Goal: Information Seeking & Learning: Check status

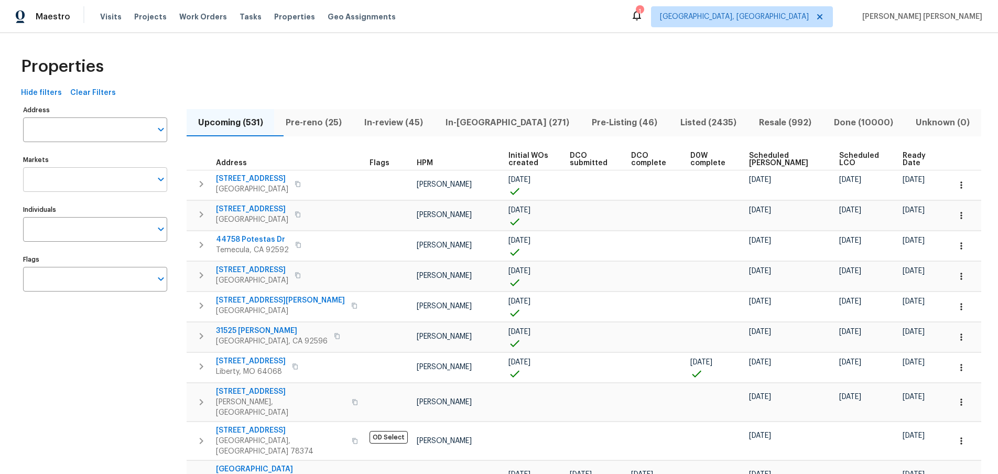
click at [160, 181] on icon "Open" at bounding box center [161, 179] width 13 height 13
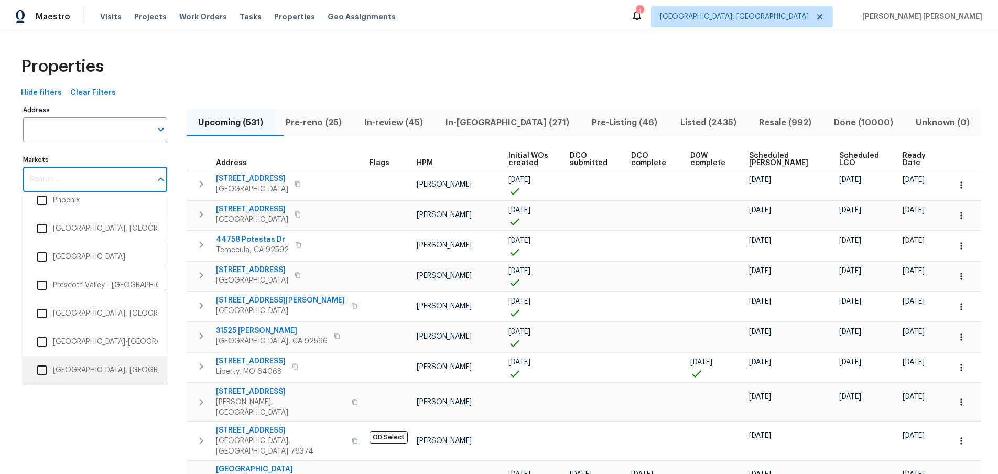
scroll to position [1614, 0]
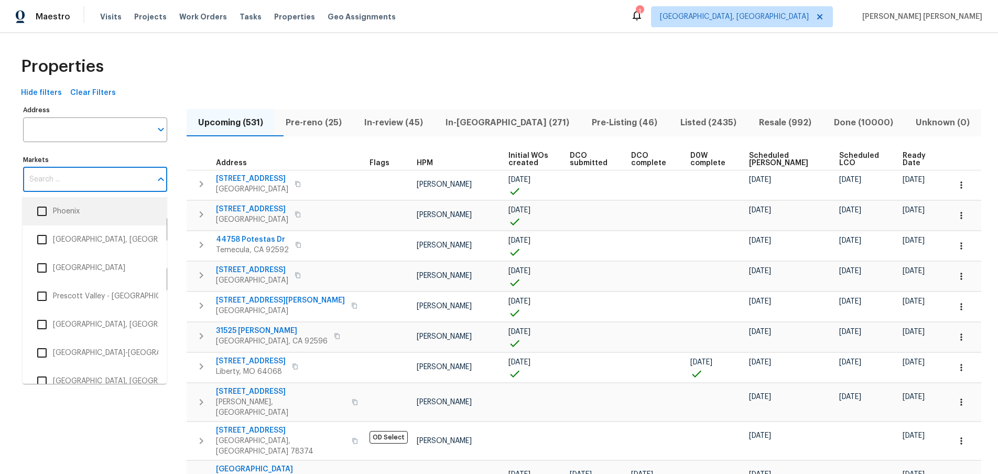
click at [40, 214] on input "checkbox" at bounding box center [42, 211] width 22 height 22
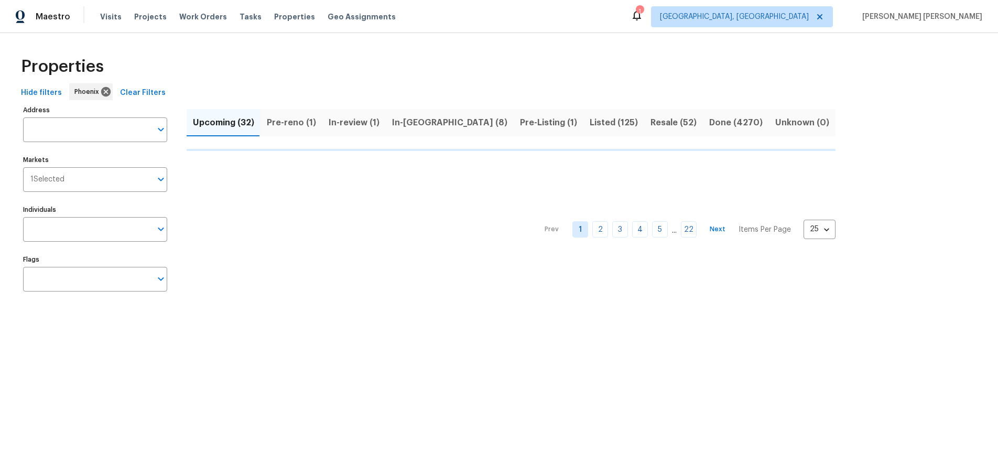
click at [77, 319] on html "Maestro Visits Projects Work Orders Tasks Properties Geo Assignments 1 Albuquer…" at bounding box center [499, 159] width 998 height 319
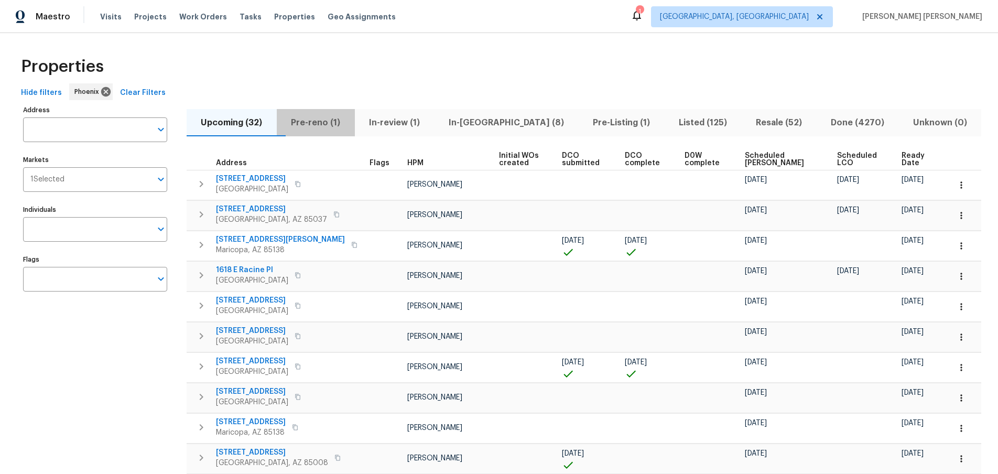
click at [335, 122] on span "Pre-reno (1)" at bounding box center [315, 122] width 65 height 15
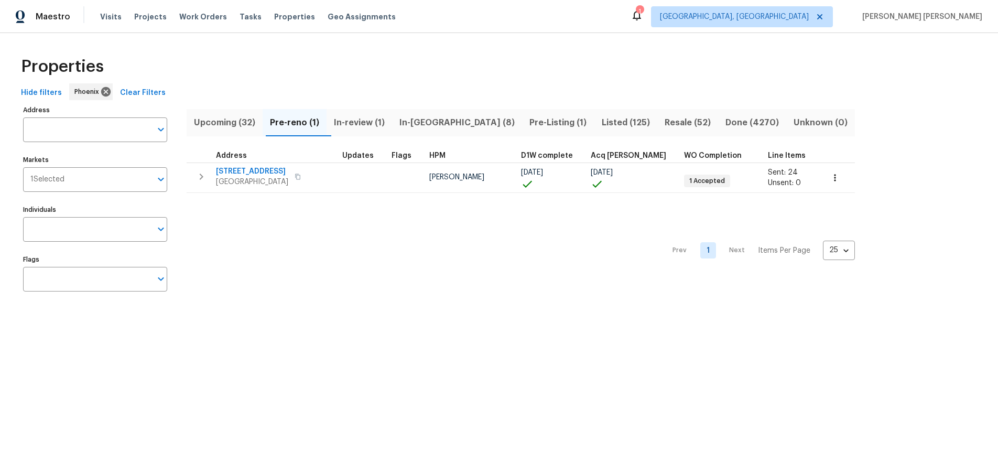
click at [361, 122] on span "In-review (1)" at bounding box center [359, 122] width 53 height 15
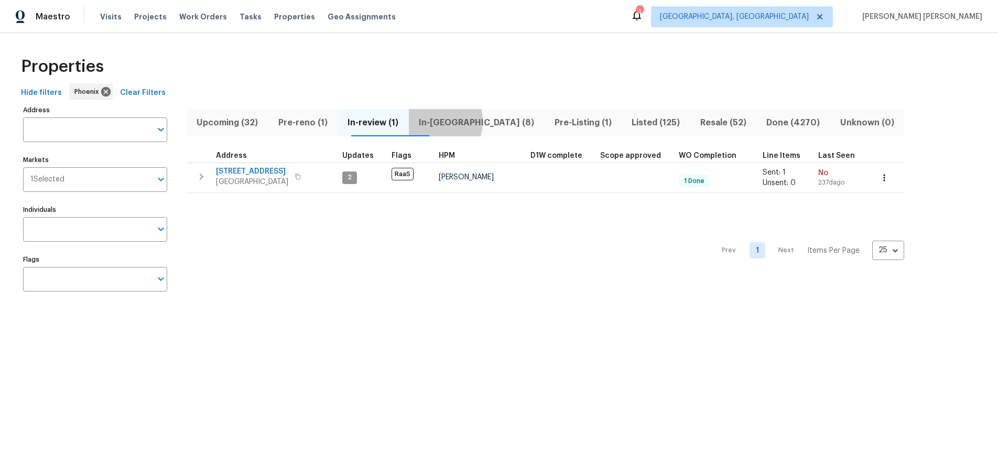
click at [451, 121] on span "In-reno (8)" at bounding box center [476, 122] width 123 height 15
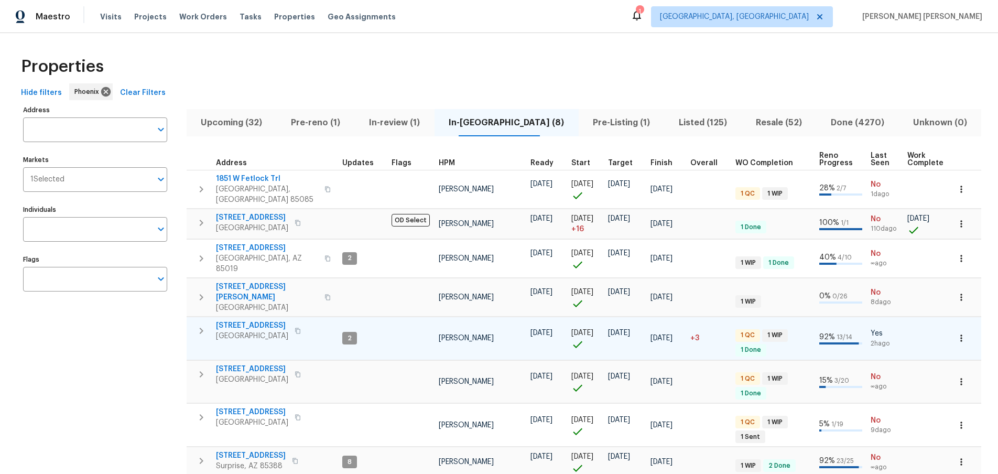
scroll to position [20, 0]
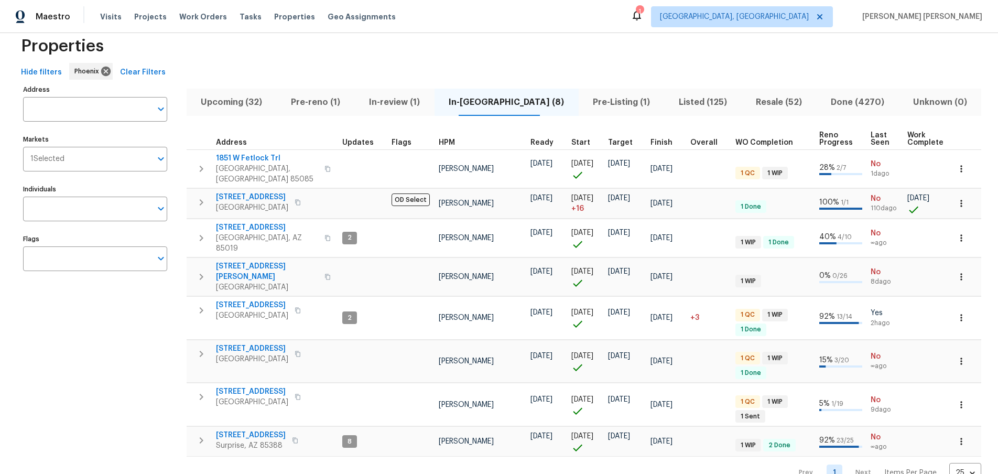
click at [593, 98] on span "Pre-Listing (1)" at bounding box center [621, 102] width 73 height 15
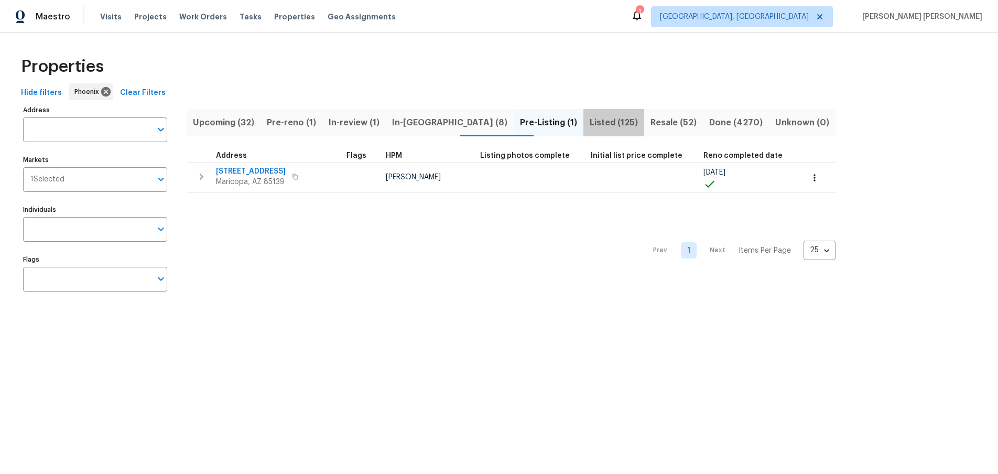
click at [589, 124] on span "Listed (125)" at bounding box center [613, 122] width 48 height 15
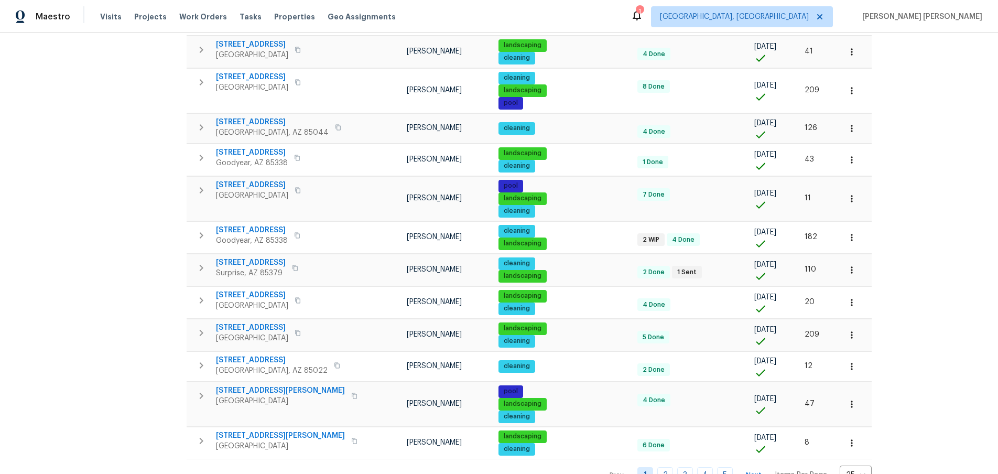
scroll to position [598, 0]
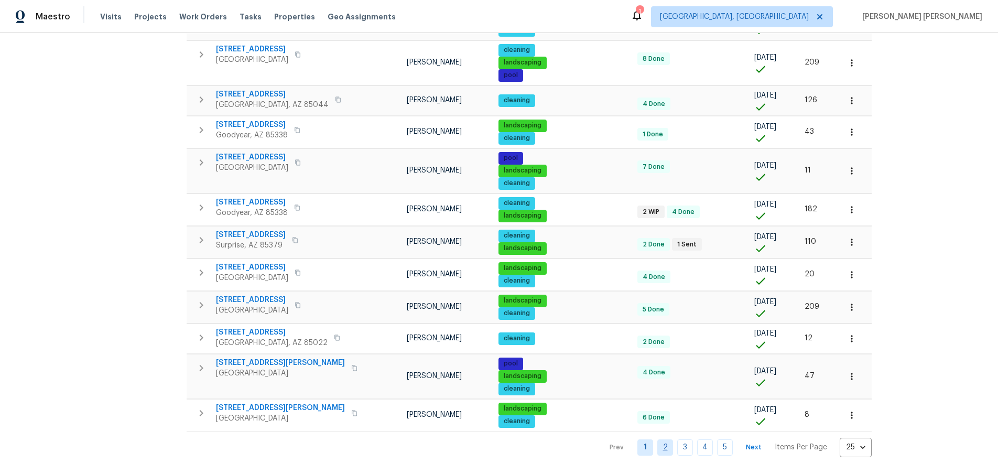
click at [657, 446] on link "2" at bounding box center [665, 447] width 16 height 16
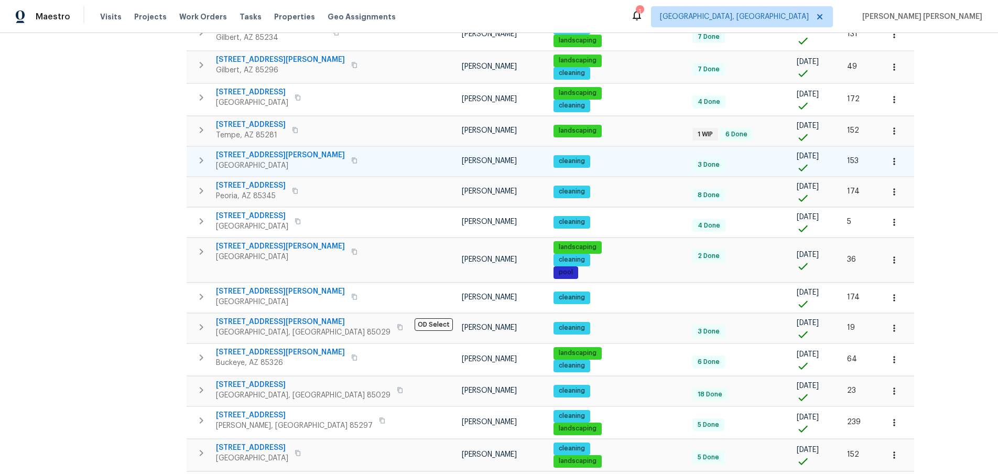
scroll to position [481, 0]
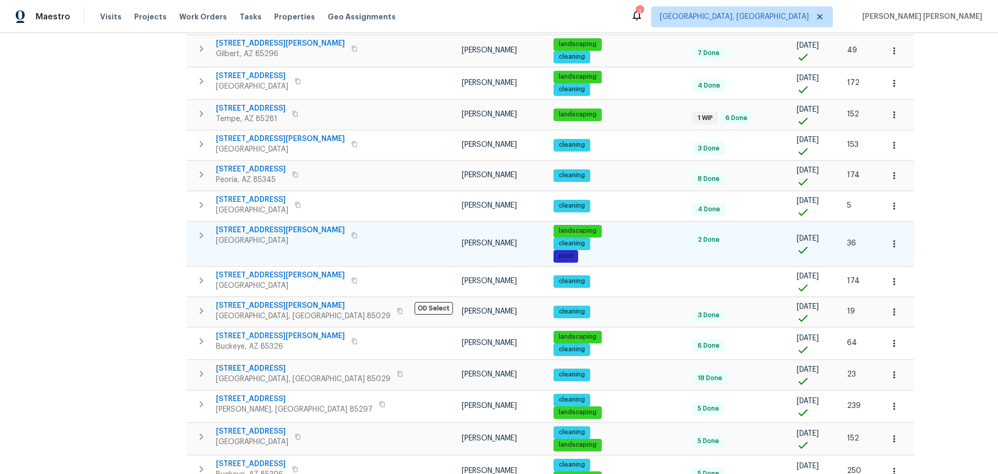
click at [352, 236] on icon "button" at bounding box center [354, 235] width 5 height 6
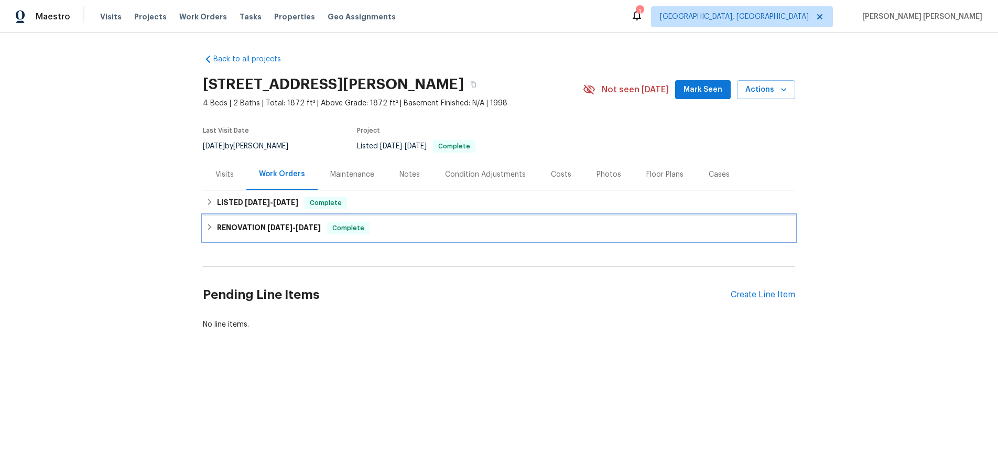
drag, startPoint x: 204, startPoint y: 225, endPoint x: 350, endPoint y: 263, distance: 150.6
click at [208, 225] on div "RENOVATION 7/3/25 - 7/3/25 Complete" at bounding box center [499, 227] width 592 height 25
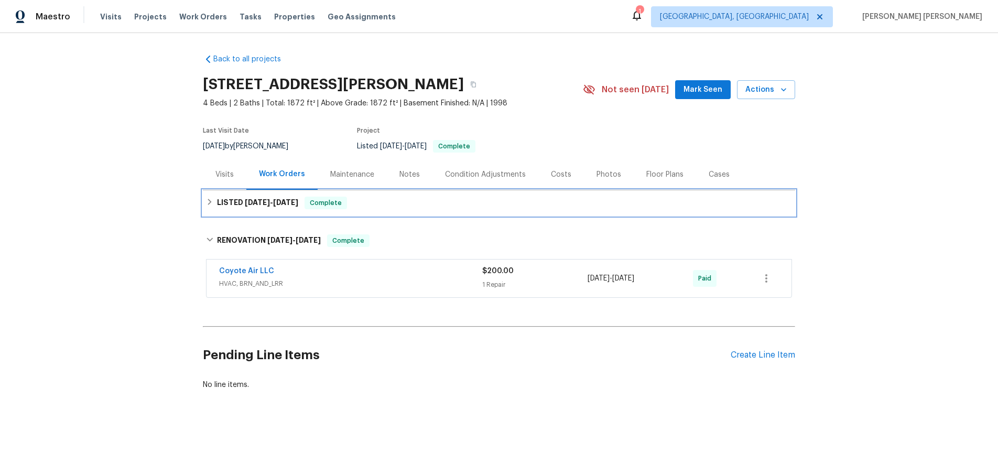
click at [211, 203] on icon at bounding box center [209, 201] width 7 height 7
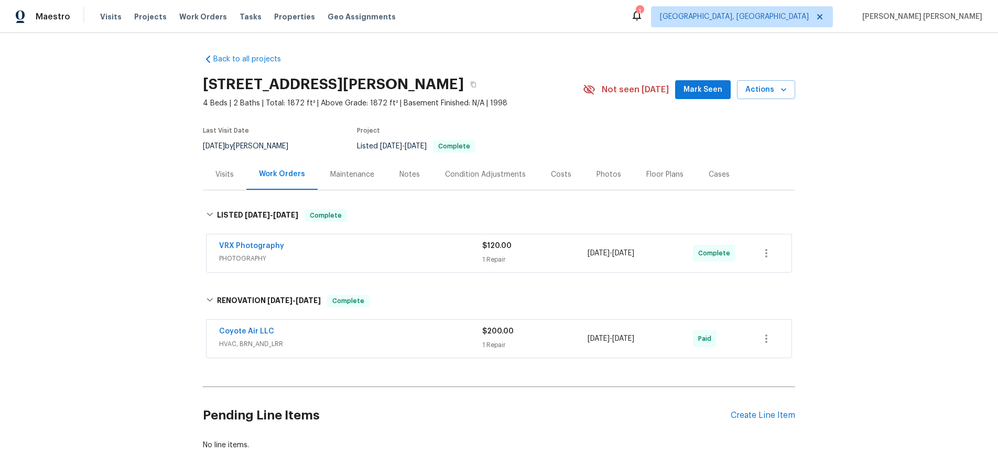
click at [405, 342] on span "HVAC, BRN_AND_LRR" at bounding box center [350, 344] width 263 height 10
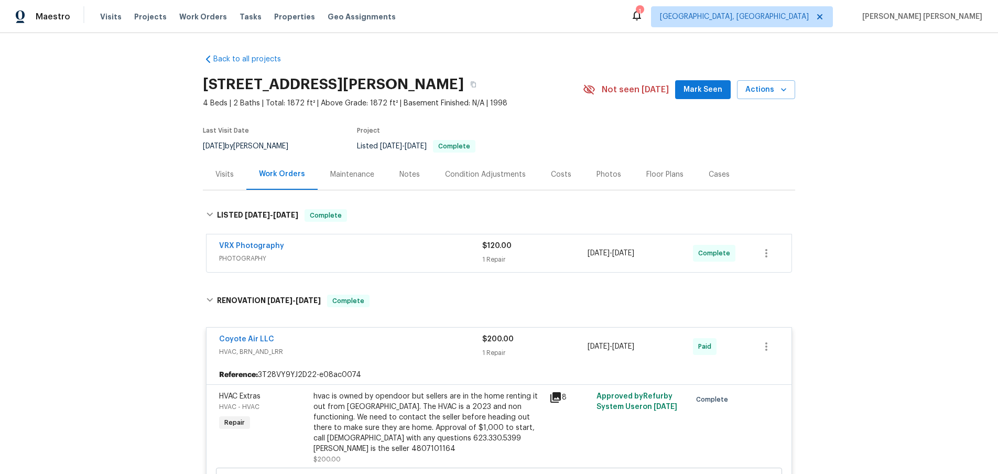
click at [552, 180] on div "Costs" at bounding box center [561, 174] width 46 height 31
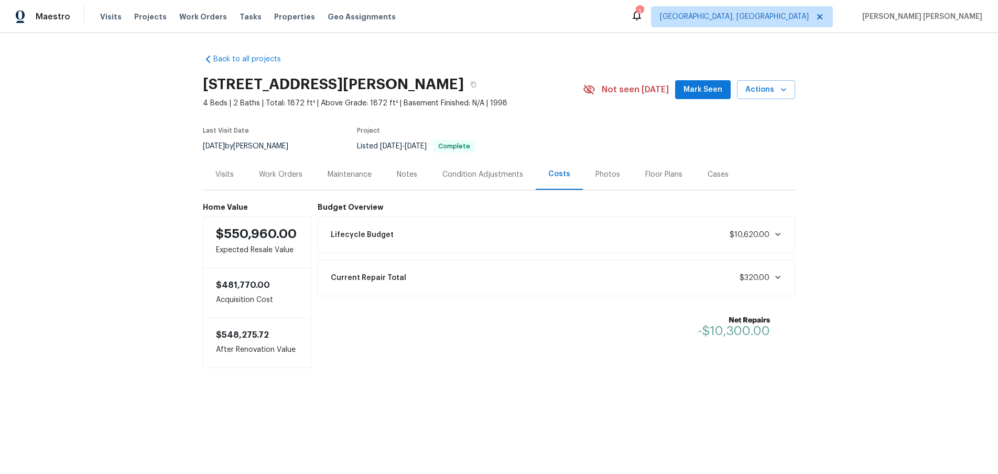
click at [227, 178] on div "Visits" at bounding box center [224, 174] width 18 height 10
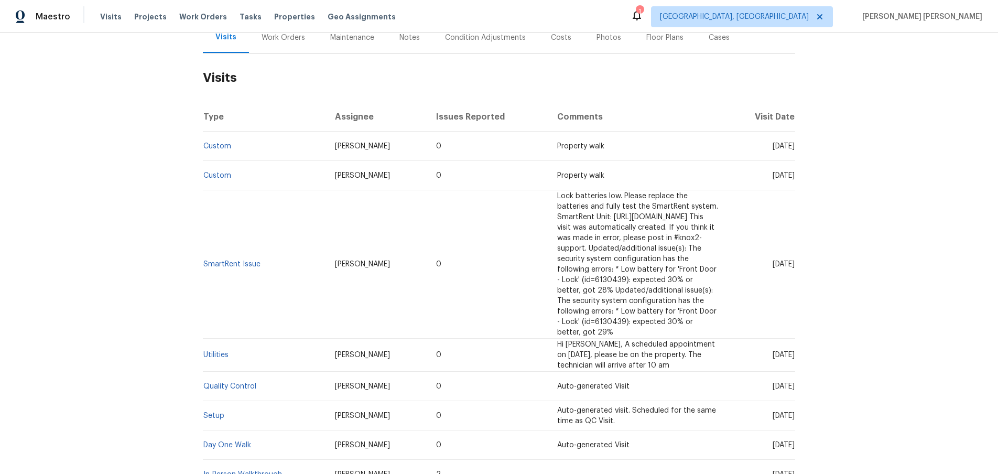
scroll to position [188, 0]
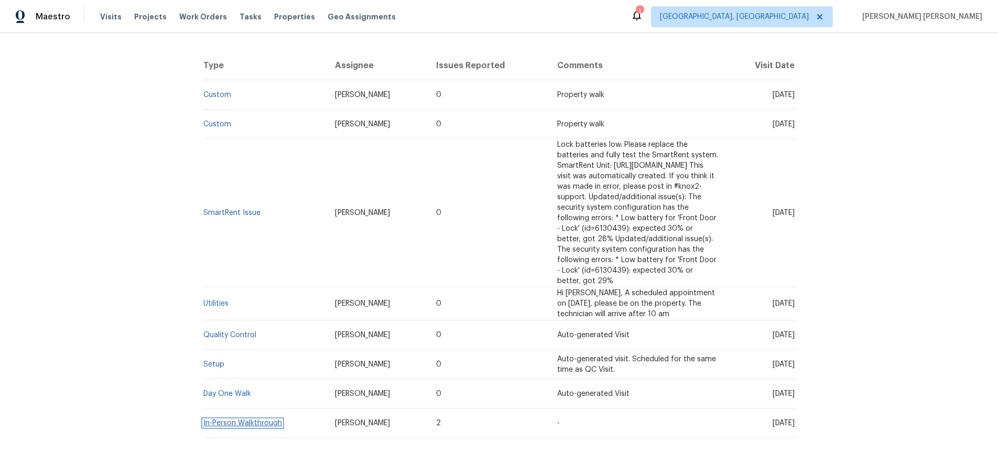
click at [271, 419] on link "In-Person Walkthrough" at bounding box center [242, 422] width 79 height 7
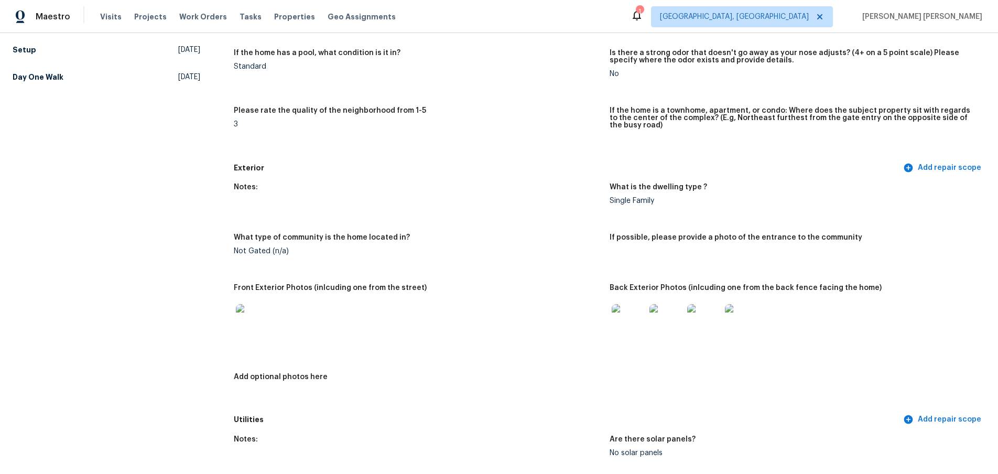
scroll to position [251, 0]
click at [627, 315] on img at bounding box center [629, 322] width 34 height 34
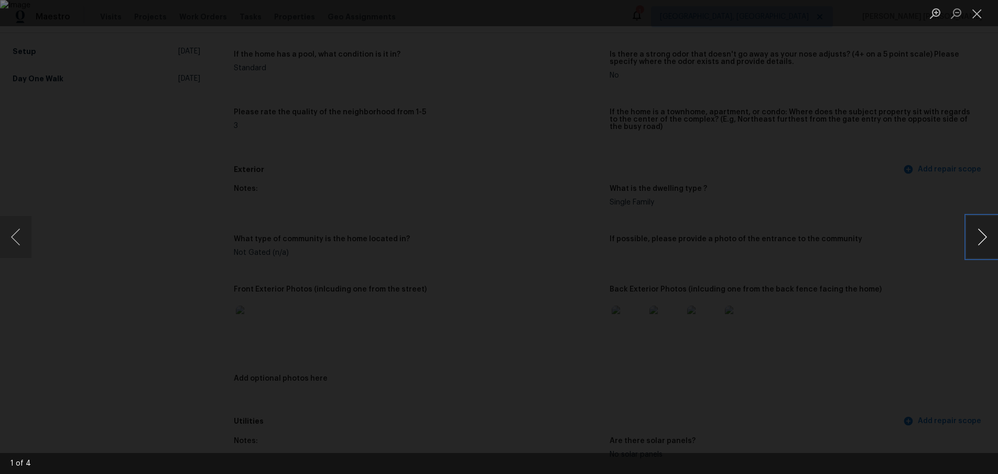
click at [981, 245] on button "Next image" at bounding box center [981, 237] width 31 height 42
click at [18, 238] on button "Previous image" at bounding box center [15, 237] width 31 height 42
click at [986, 247] on button "Next image" at bounding box center [981, 237] width 31 height 42
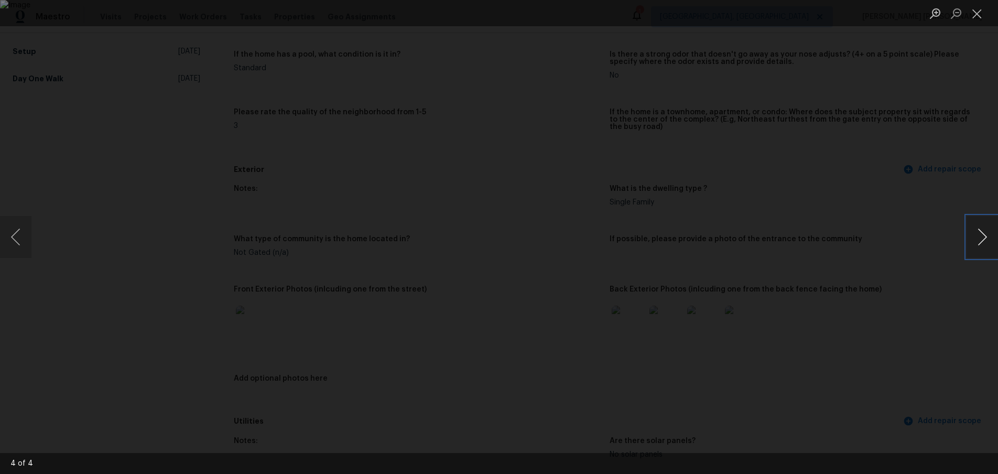
click at [986, 247] on button "Next image" at bounding box center [981, 237] width 31 height 42
click at [896, 320] on div "Lightbox" at bounding box center [499, 237] width 998 height 474
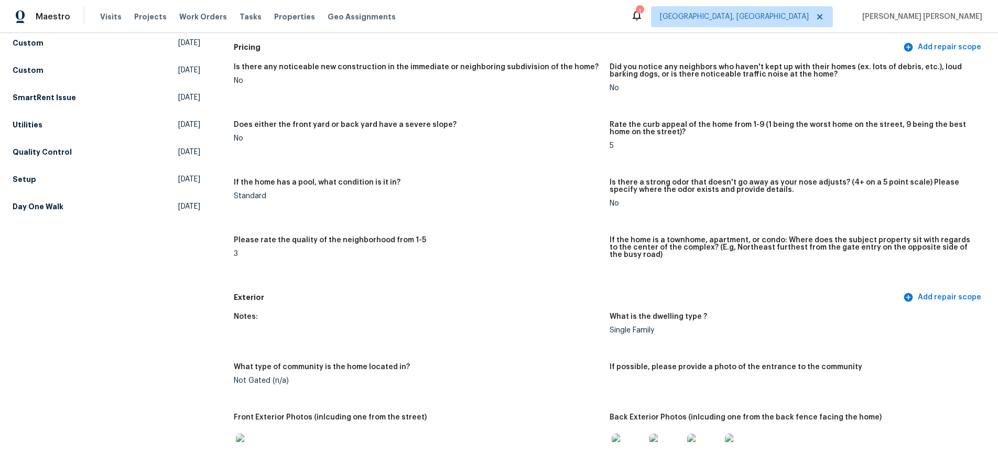
scroll to position [0, 0]
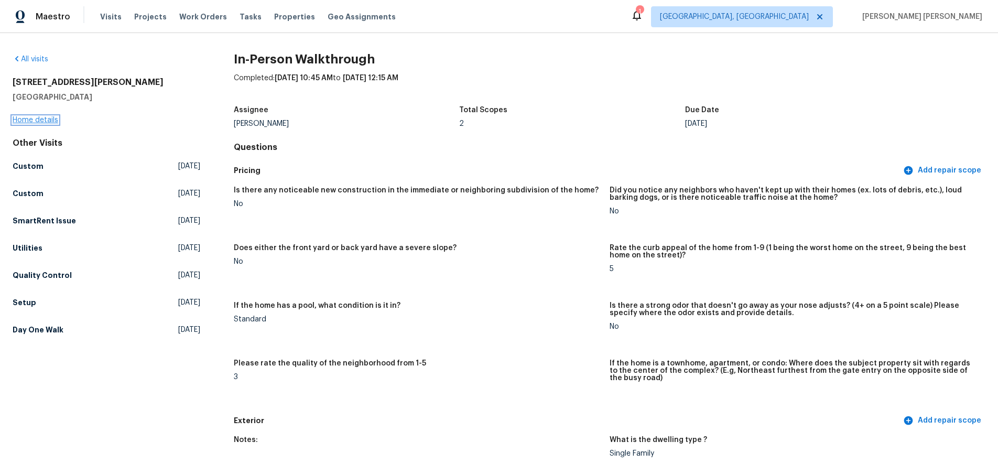
click at [51, 121] on link "Home details" at bounding box center [36, 119] width 46 height 7
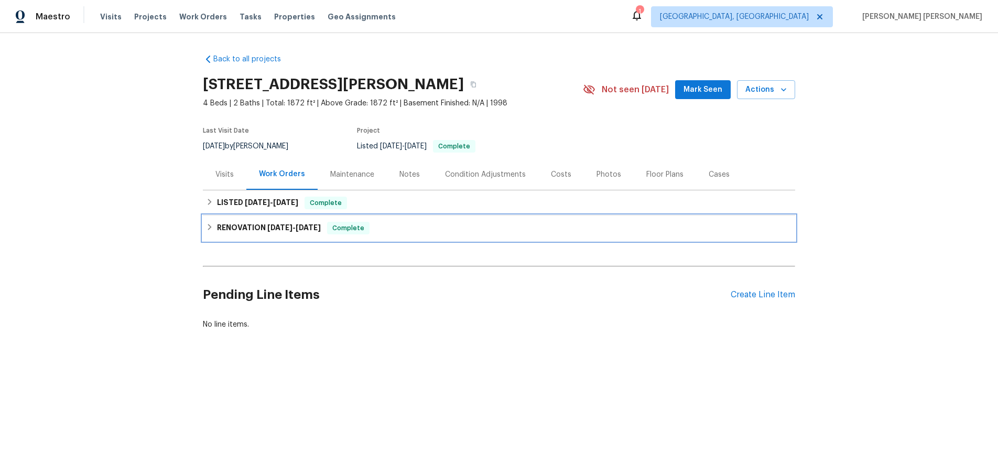
click at [220, 227] on h6 "RENOVATION 7/3/25 - 7/3/25" at bounding box center [269, 228] width 104 height 13
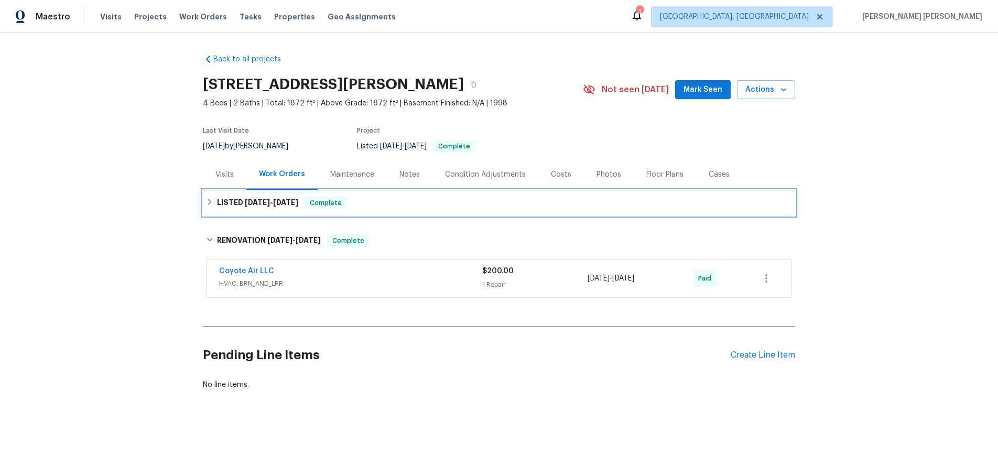
click at [214, 203] on div "LISTED 7/4/25 - 7/5/25 Complete" at bounding box center [499, 202] width 586 height 13
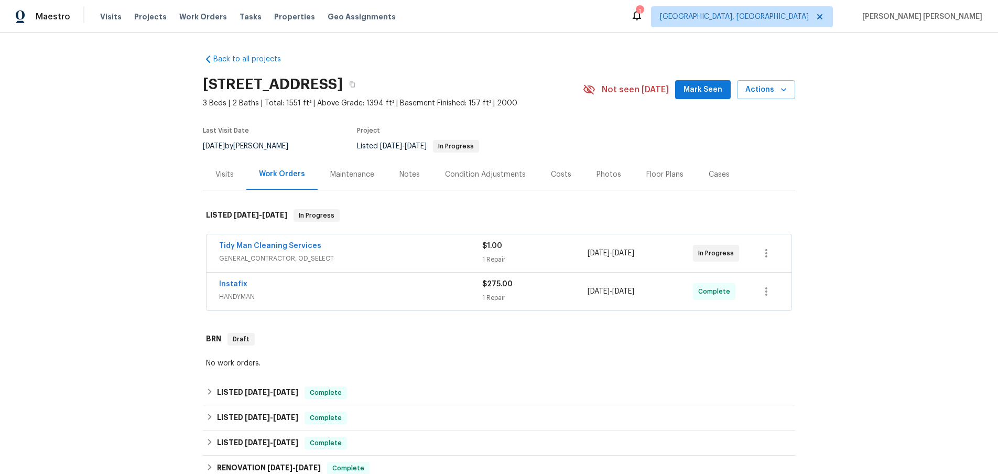
click at [327, 258] on span "GENERAL_CONTRACTOR, OD_SELECT" at bounding box center [350, 258] width 263 height 10
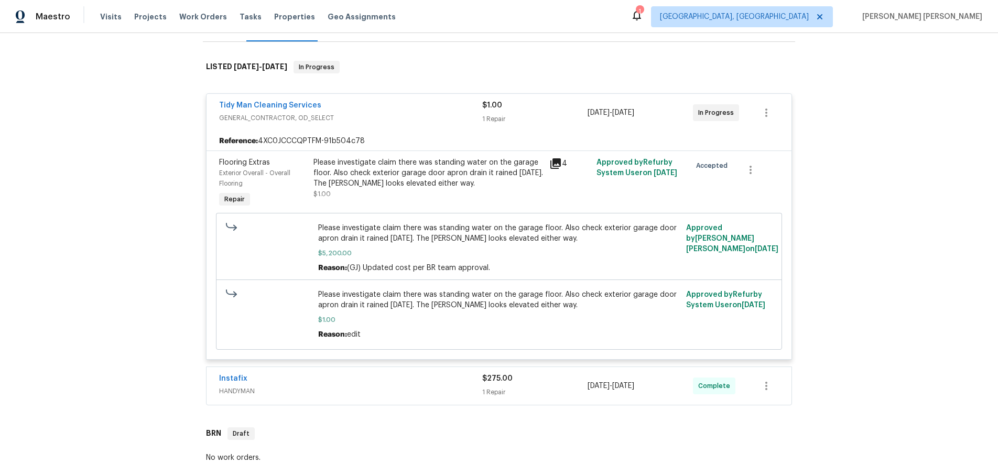
scroll to position [286, 0]
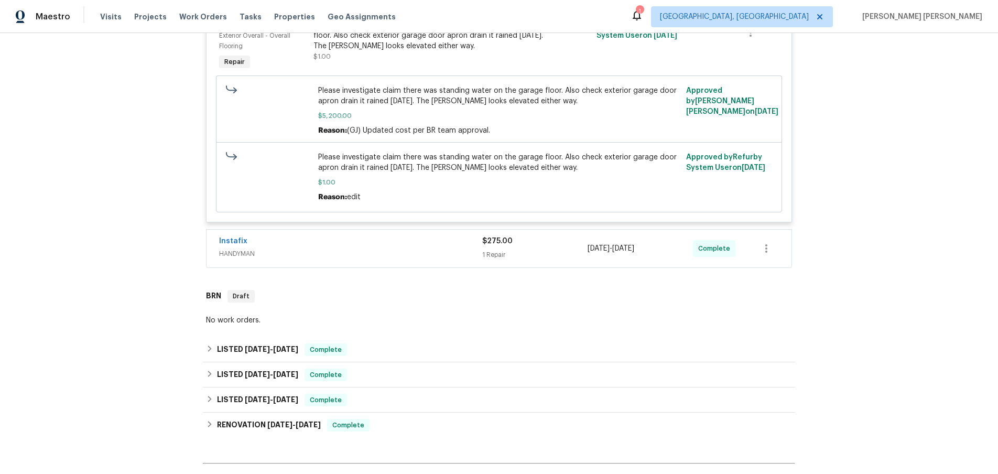
click at [356, 253] on span "HANDYMAN" at bounding box center [350, 253] width 263 height 10
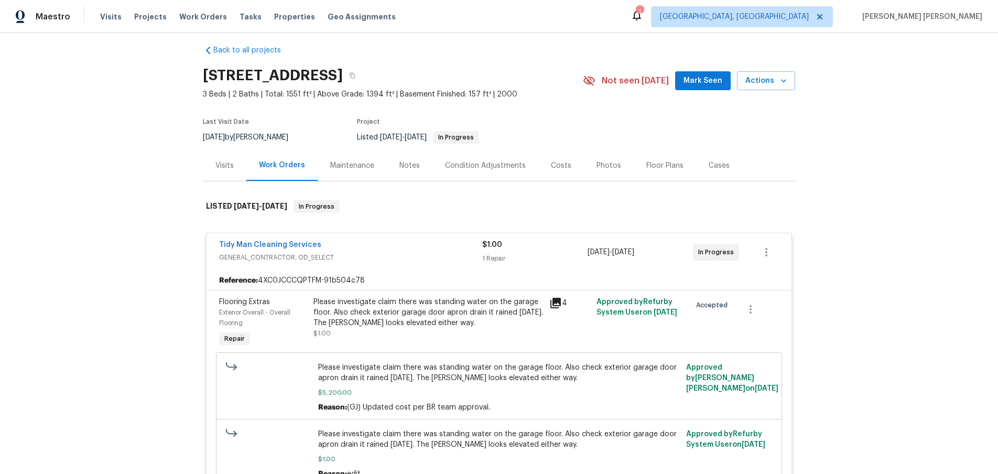
scroll to position [0, 0]
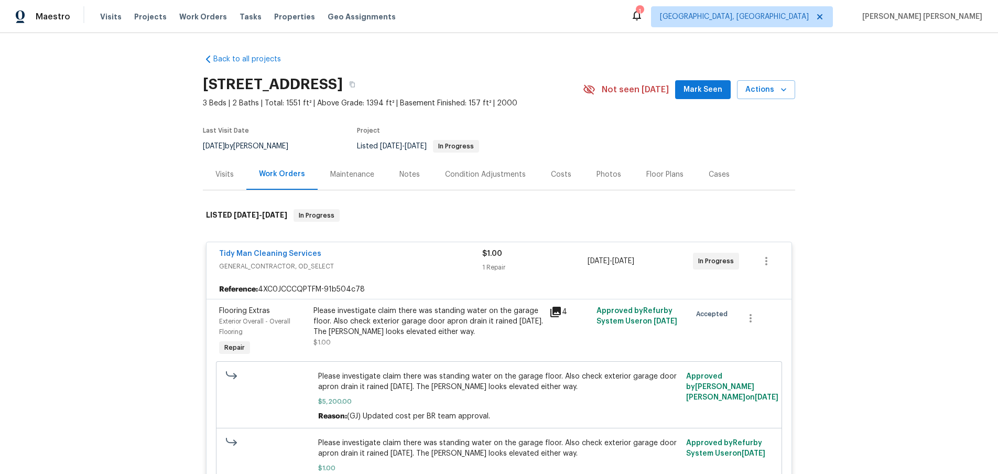
click at [559, 314] on icon at bounding box center [555, 312] width 10 height 10
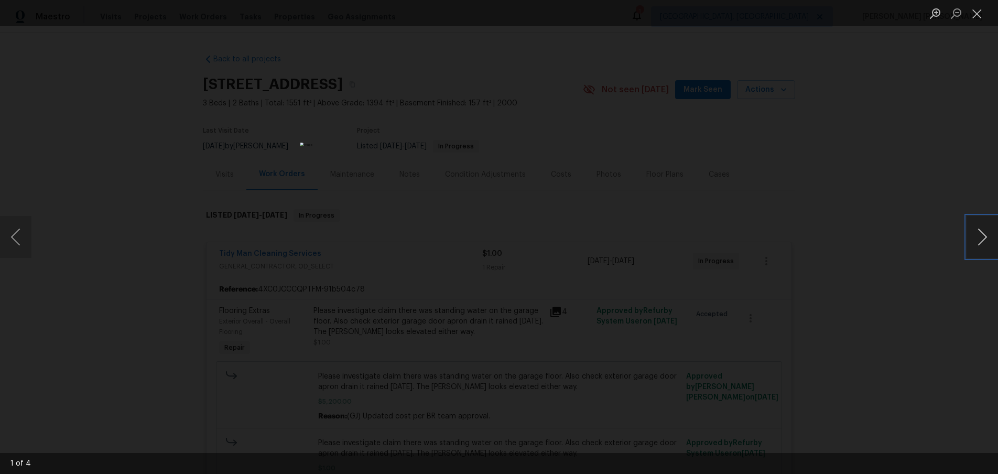
click at [975, 246] on button "Next image" at bounding box center [981, 237] width 31 height 42
click at [125, 195] on div "Lightbox" at bounding box center [499, 237] width 998 height 474
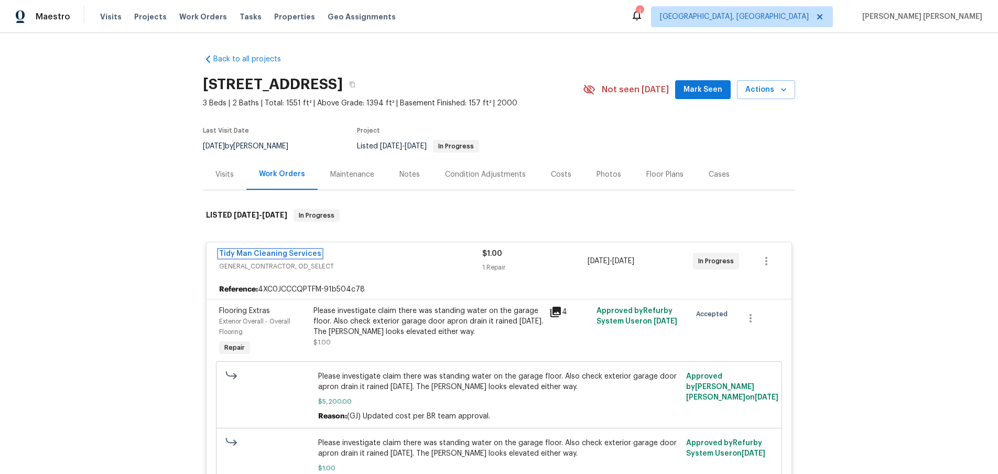
drag, startPoint x: 270, startPoint y: 251, endPoint x: 286, endPoint y: 250, distance: 15.7
click at [270, 251] on link "Tidy Man Cleaning Services" at bounding box center [270, 253] width 102 height 7
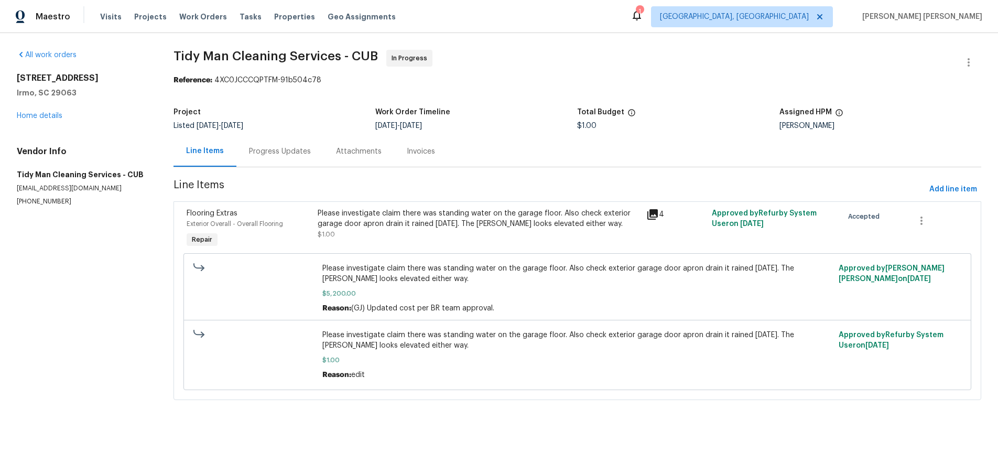
click at [289, 153] on div "Progress Updates" at bounding box center [280, 151] width 62 height 10
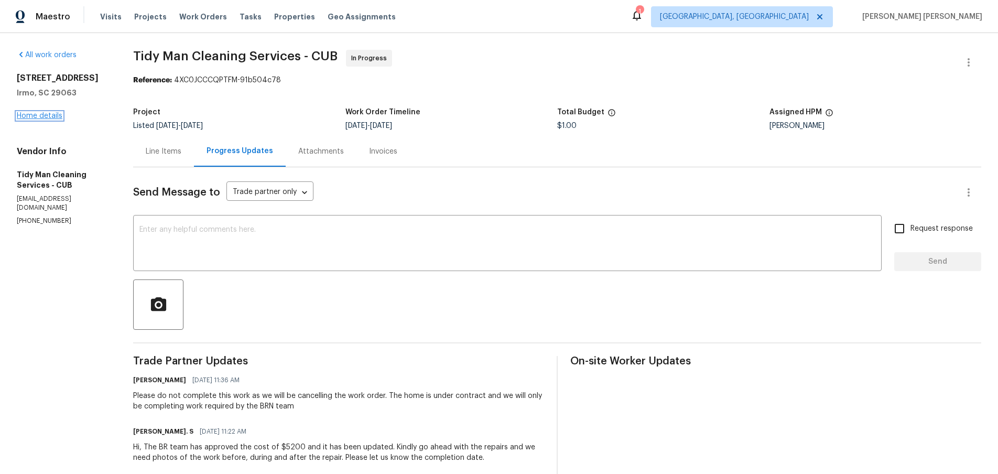
click at [45, 115] on link "Home details" at bounding box center [40, 115] width 46 height 7
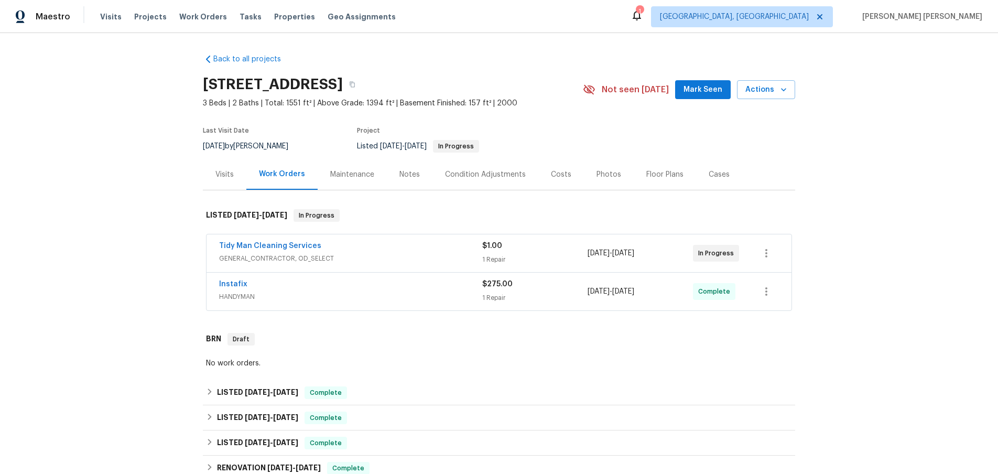
click at [712, 175] on div "Cases" at bounding box center [718, 174] width 21 height 10
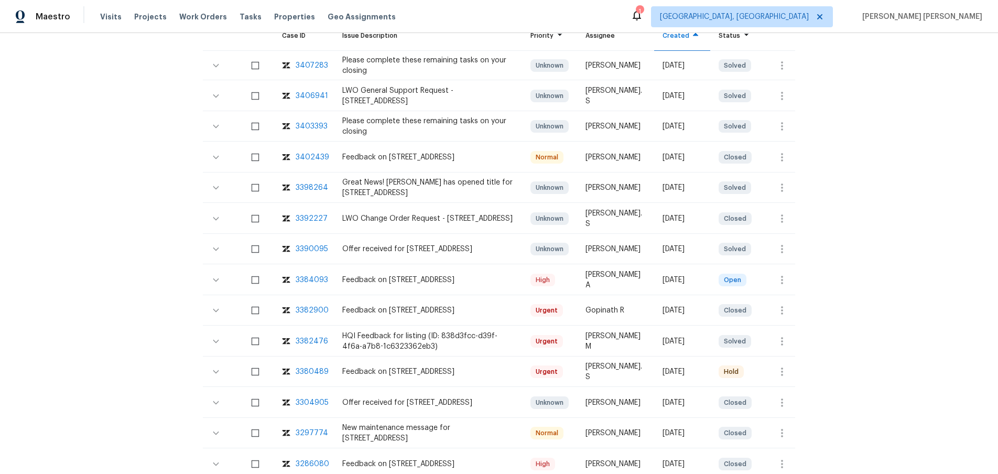
scroll to position [260, 0]
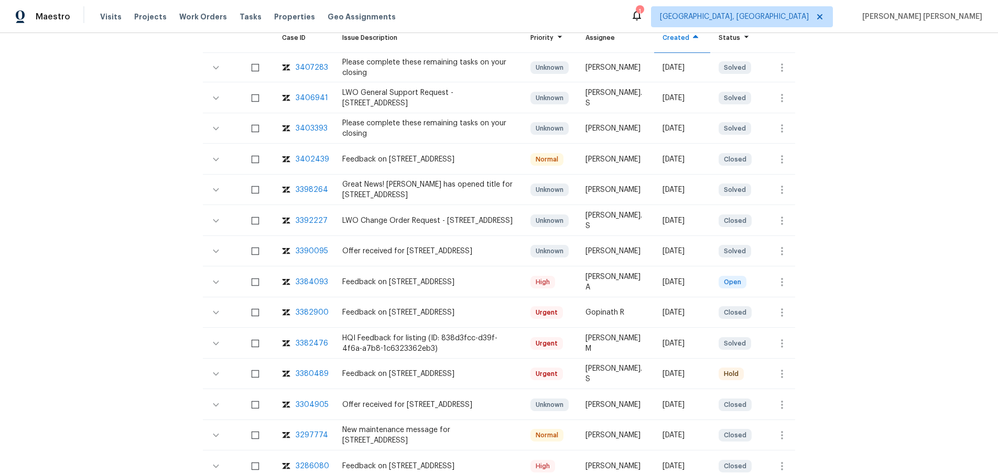
click at [316, 375] on div "3380489" at bounding box center [312, 373] width 33 height 10
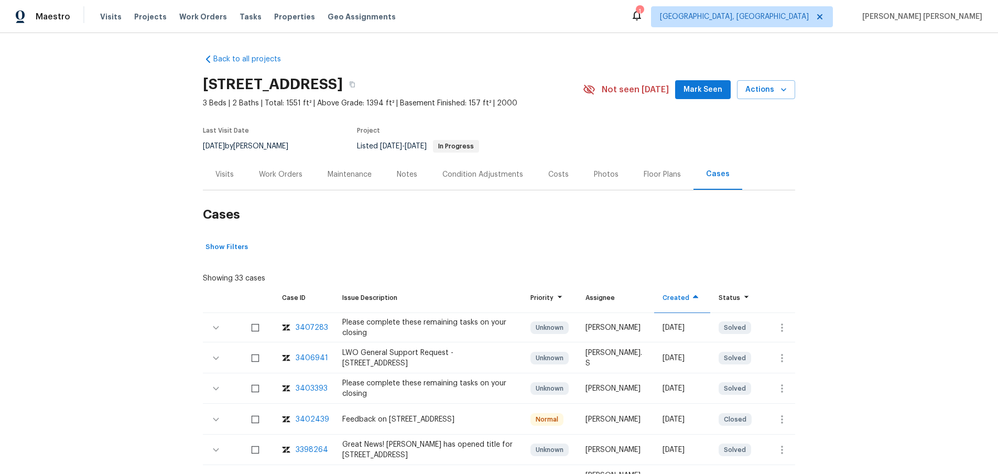
click at [283, 174] on div "Work Orders" at bounding box center [280, 174] width 43 height 10
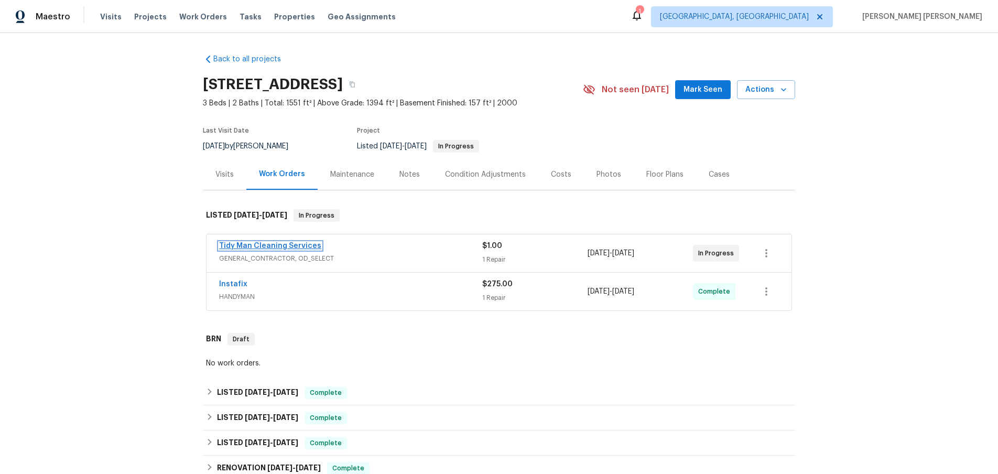
click at [252, 246] on link "Tidy Man Cleaning Services" at bounding box center [270, 245] width 102 height 7
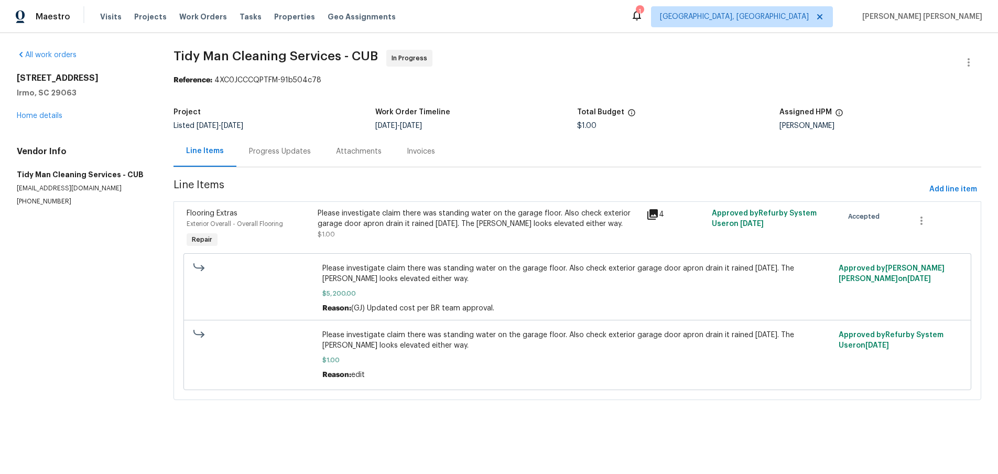
click at [654, 219] on icon at bounding box center [652, 214] width 13 height 13
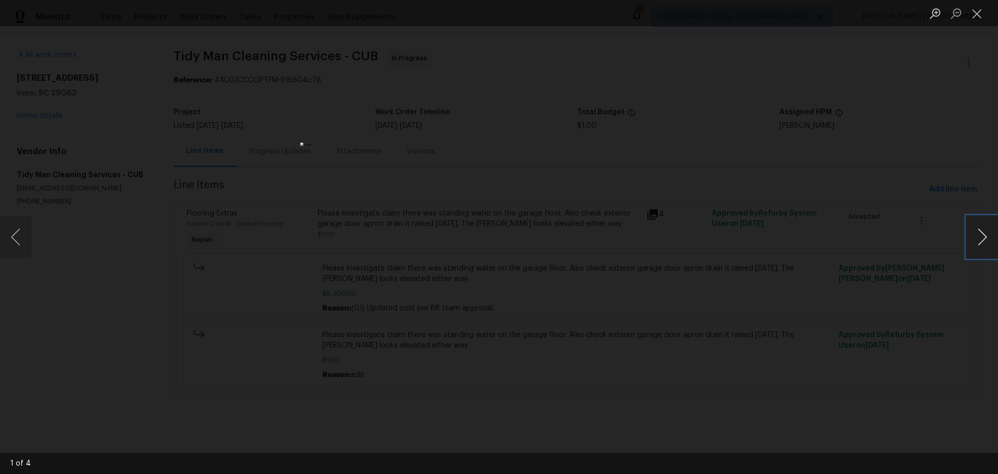
click at [977, 244] on button "Next image" at bounding box center [981, 237] width 31 height 42
click at [858, 398] on div "Lightbox" at bounding box center [499, 237] width 998 height 474
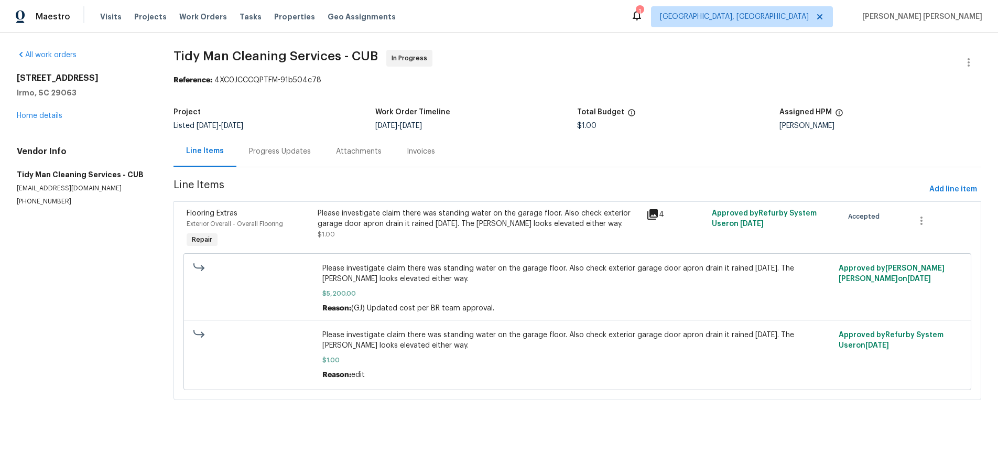
click at [858, 399] on div "Lightbox" at bounding box center [499, 237] width 998 height 474
click at [288, 151] on div "Progress Updates" at bounding box center [280, 151] width 62 height 10
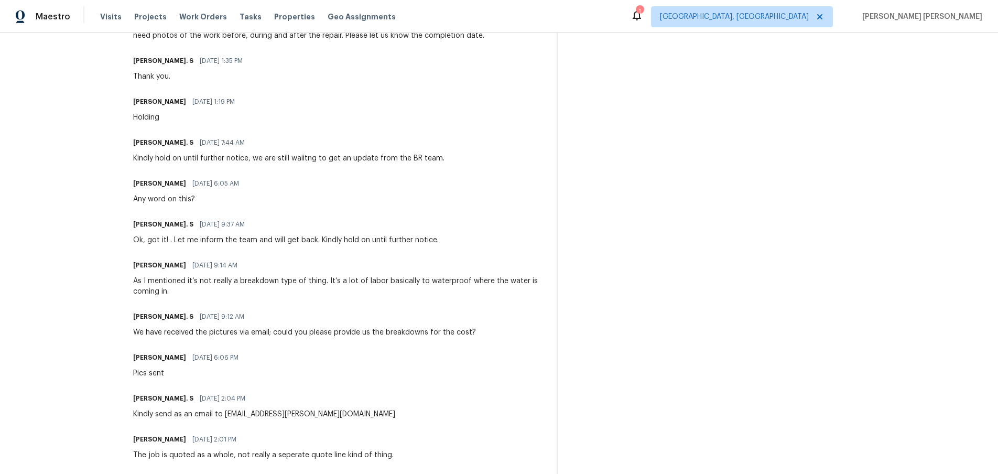
scroll to position [327, 0]
